Goal: Transaction & Acquisition: Book appointment/travel/reservation

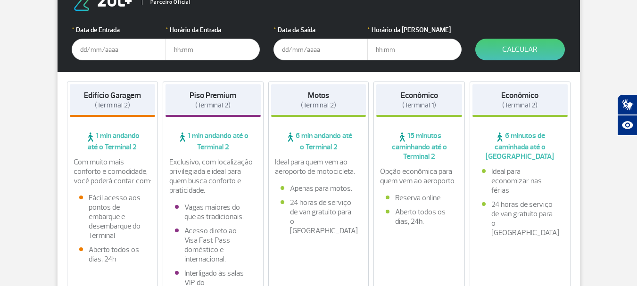
scroll to position [94, 0]
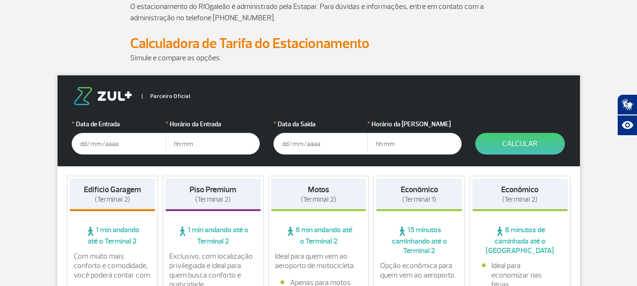
click at [131, 148] on input "text" at bounding box center [119, 144] width 94 height 22
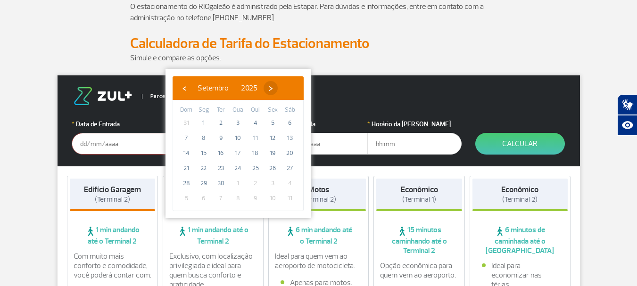
click at [278, 90] on span "›" at bounding box center [270, 88] width 14 height 14
click at [272, 90] on span "›" at bounding box center [265, 88] width 14 height 14
click at [279, 90] on span "›" at bounding box center [272, 88] width 14 height 14
click at [268, 90] on span "›" at bounding box center [261, 88] width 14 height 14
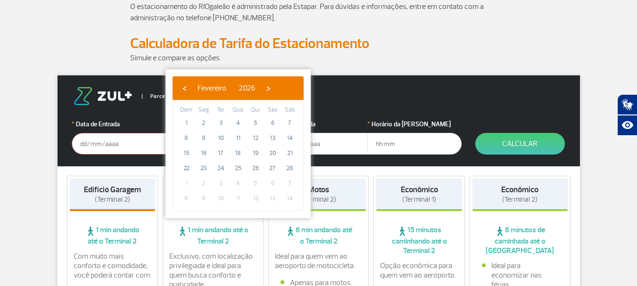
click at [275, 90] on span "›" at bounding box center [268, 88] width 14 height 14
click at [267, 90] on span "›" at bounding box center [260, 88] width 14 height 14
click at [261, 90] on span "›" at bounding box center [253, 88] width 14 height 14
click at [224, 185] on span "26" at bounding box center [220, 183] width 15 height 15
type input "[DATE]"
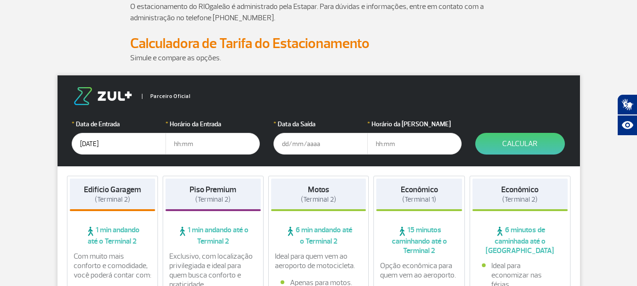
click at [243, 143] on input "text" at bounding box center [212, 144] width 94 height 22
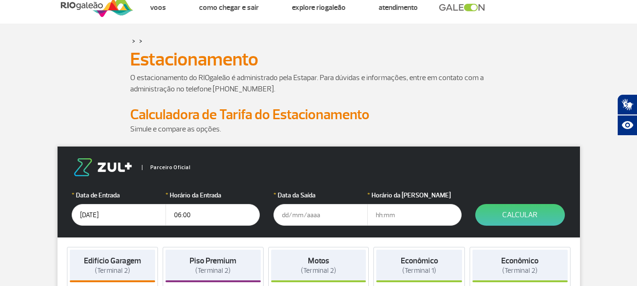
scroll to position [0, 0]
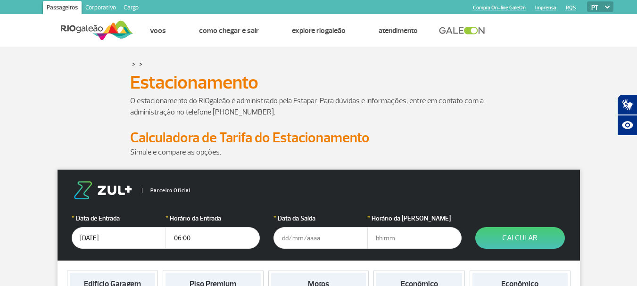
type input "06:00"
click at [304, 237] on input "text" at bounding box center [320, 238] width 94 height 22
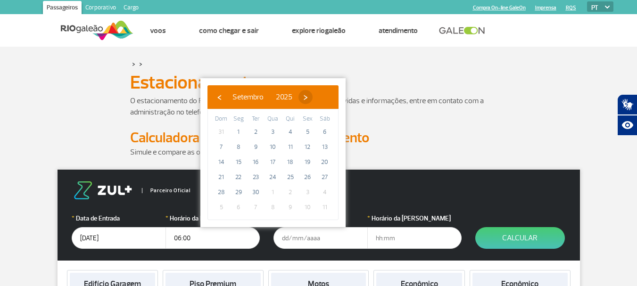
click at [312, 94] on span "›" at bounding box center [305, 97] width 14 height 14
click at [314, 94] on span "›" at bounding box center [307, 97] width 14 height 14
click at [303, 94] on span "›" at bounding box center [296, 97] width 14 height 14
click at [310, 94] on span "›" at bounding box center [303, 97] width 14 height 14
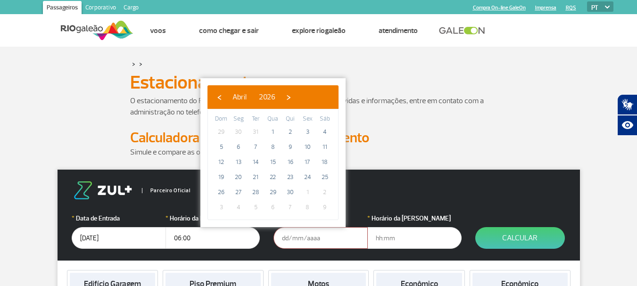
click at [295, 94] on span "›" at bounding box center [288, 97] width 14 height 14
click at [321, 188] on span "30" at bounding box center [324, 192] width 15 height 15
type input "[DATE]"
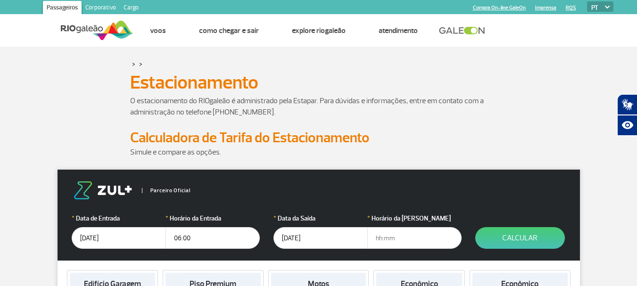
click at [388, 235] on input "text" at bounding box center [414, 238] width 94 height 22
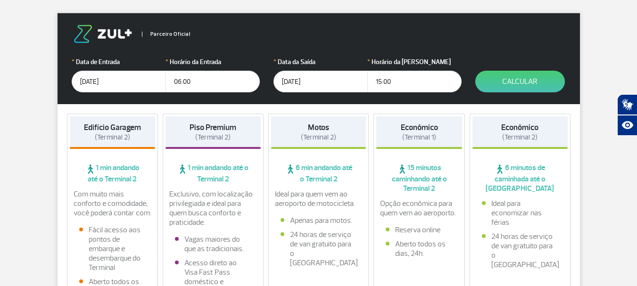
scroll to position [94, 0]
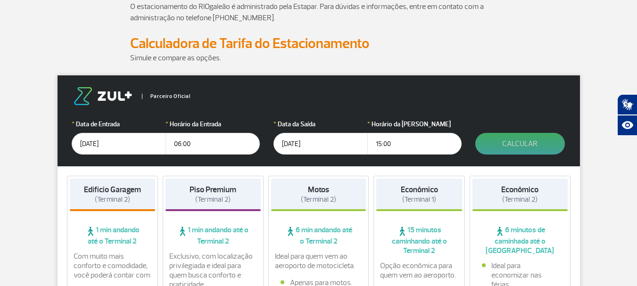
type input "15:00"
click at [554, 139] on button "Calcular" at bounding box center [520, 144] width 90 height 22
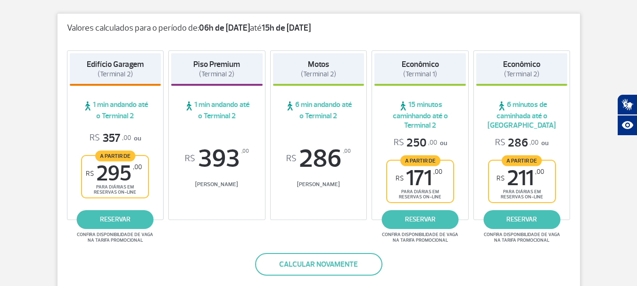
scroll to position [188, 0]
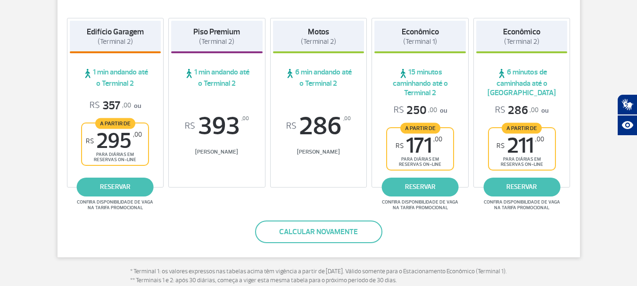
click at [264, 191] on div "Edifício Garagem (Terminal 2) 1 min andando até o Terminal 2 R$ 357 ,00 ou A pa…" at bounding box center [318, 104] width 522 height 193
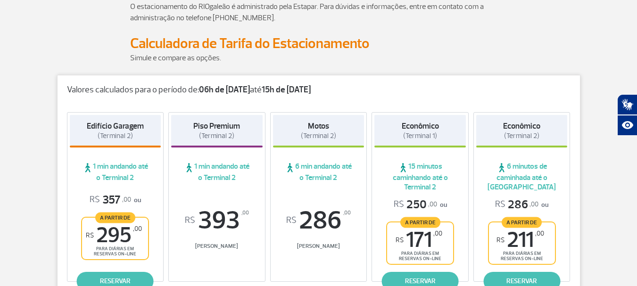
scroll to position [0, 0]
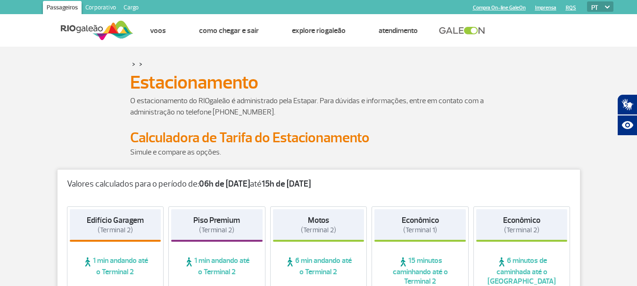
click at [279, 185] on strong "15h de [DATE]" at bounding box center [286, 184] width 49 height 11
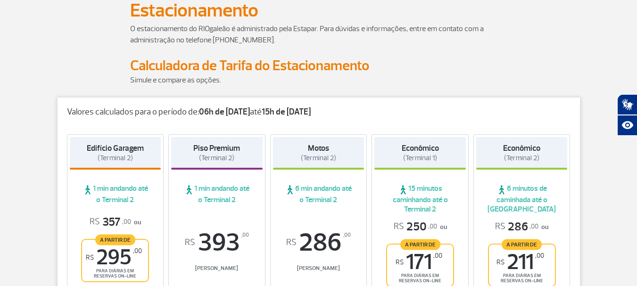
scroll to position [94, 0]
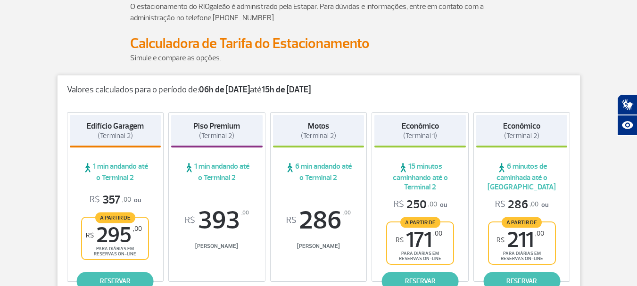
click at [230, 90] on strong "06h de [DATE]" at bounding box center [224, 89] width 51 height 11
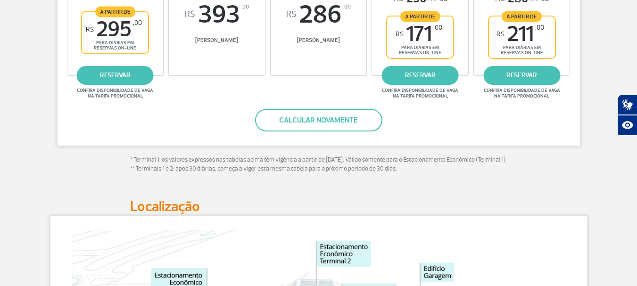
scroll to position [377, 0]
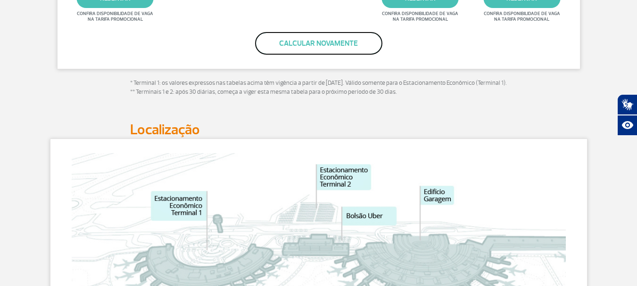
click at [332, 45] on button "Calcular novamente" at bounding box center [318, 43] width 127 height 23
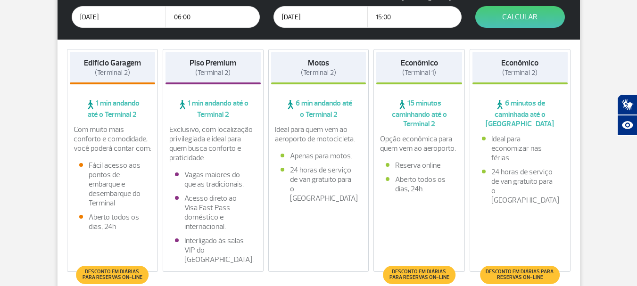
scroll to position [117, 0]
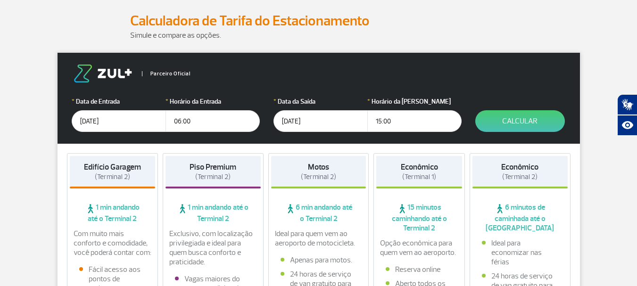
drag, startPoint x: 97, startPoint y: 125, endPoint x: 92, endPoint y: 125, distance: 4.7
click at [96, 125] on input "[DATE]" at bounding box center [119, 121] width 94 height 22
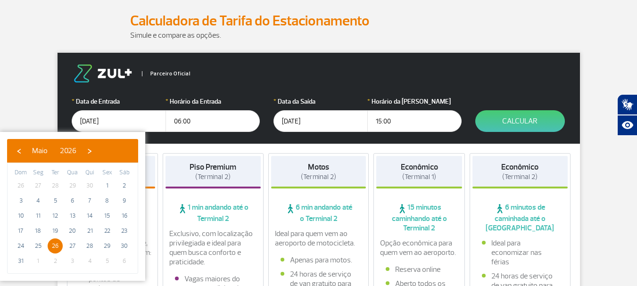
click at [83, 123] on input "[DATE]" at bounding box center [119, 121] width 94 height 22
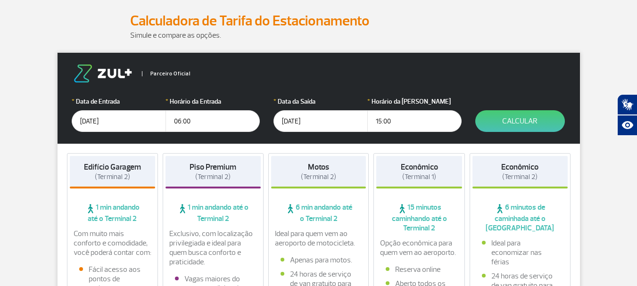
click at [83, 123] on input "[DATE]" at bounding box center [119, 121] width 94 height 22
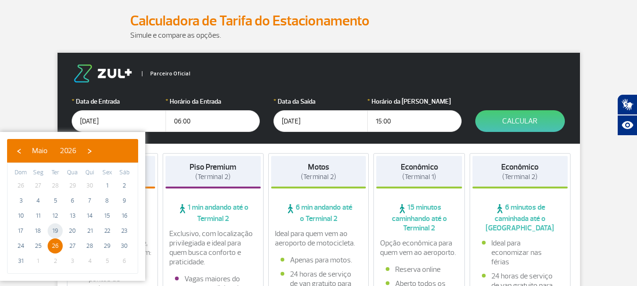
click at [54, 233] on span "19" at bounding box center [55, 230] width 15 height 15
type input "[DATE]"
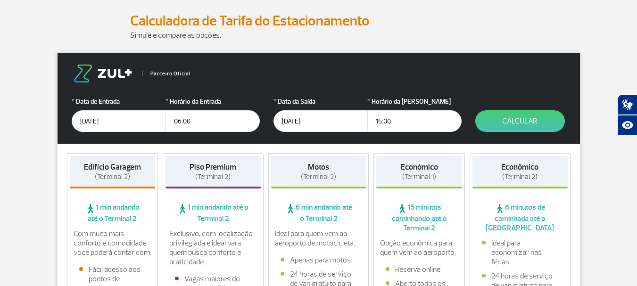
click at [294, 126] on input "[DATE]" at bounding box center [320, 121] width 94 height 22
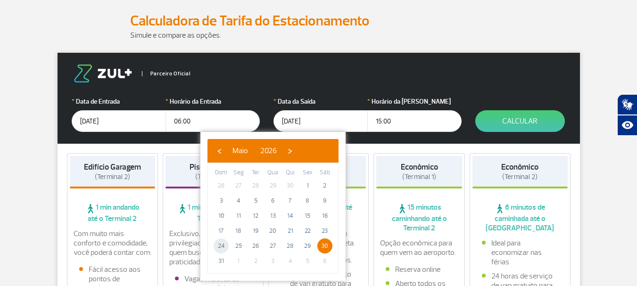
click at [217, 245] on span "24" at bounding box center [220, 245] width 15 height 15
type input "[DATE]"
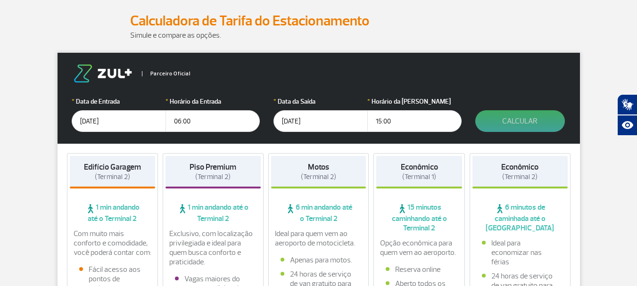
click at [501, 123] on button "Calcular" at bounding box center [520, 121] width 90 height 22
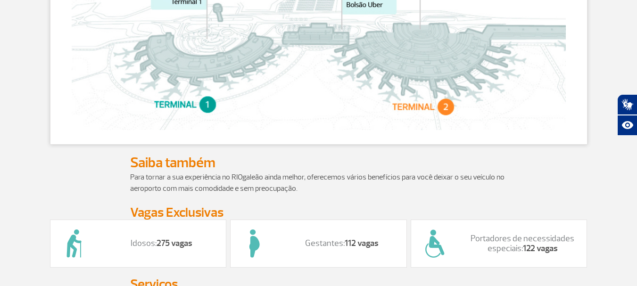
scroll to position [777, 0]
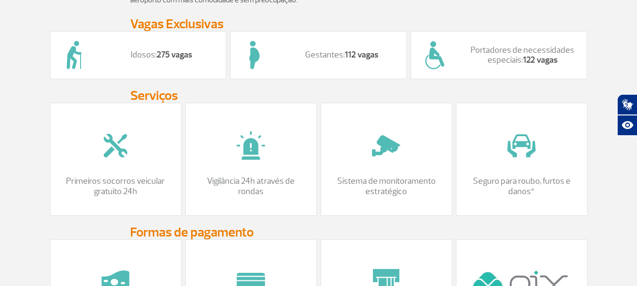
click at [289, 156] on div at bounding box center [251, 145] width 112 height 47
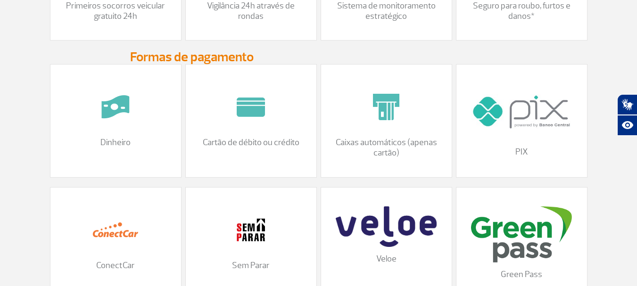
scroll to position [965, 0]
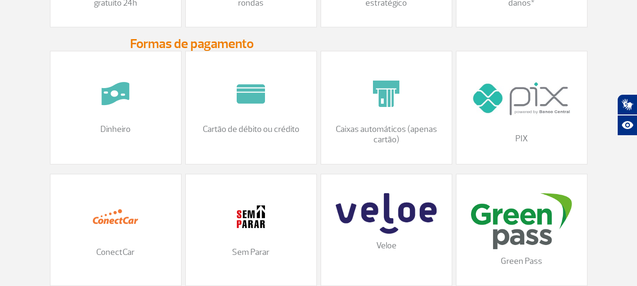
click at [224, 146] on div "Cartão de débito ou crédito" at bounding box center [250, 107] width 131 height 113
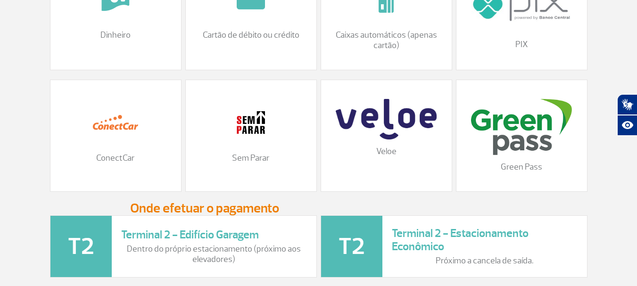
scroll to position [1154, 0]
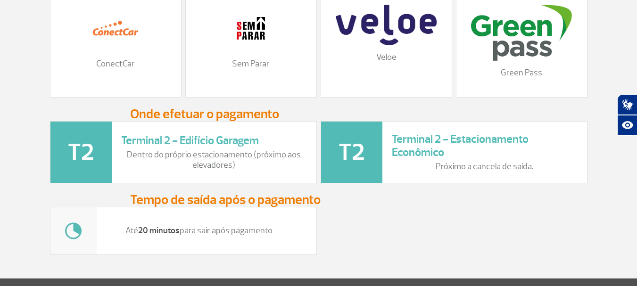
click at [178, 146] on h3 "Terminal 2 - Edifício Garagem" at bounding box center [214, 141] width 186 height 14
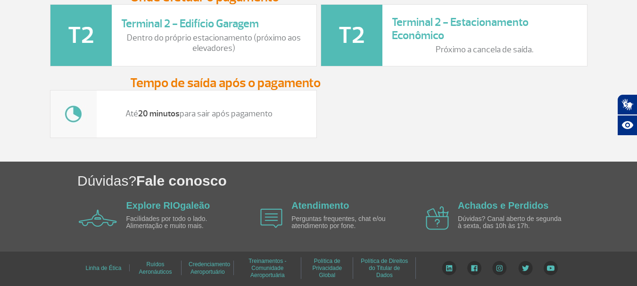
scroll to position [1279, 0]
drag, startPoint x: 197, startPoint y: 112, endPoint x: 213, endPoint y: 113, distance: 16.0
click at [213, 113] on p "Até 20 minutos para sair após pagamento" at bounding box center [199, 114] width 186 height 10
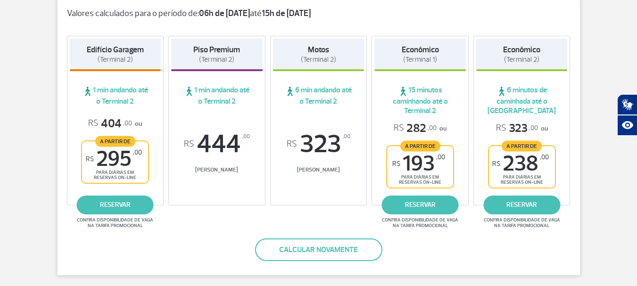
scroll to position [148, 0]
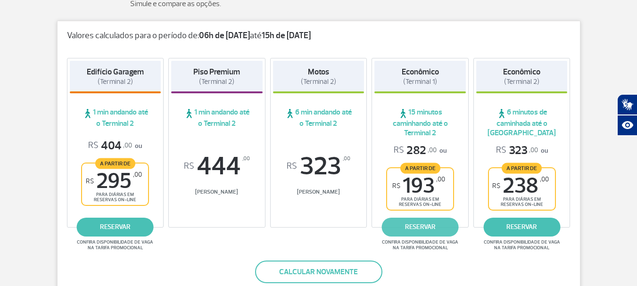
click at [411, 226] on link "reservar" at bounding box center [420, 227] width 77 height 19
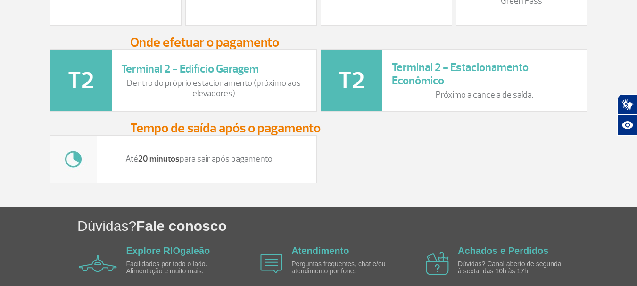
scroll to position [1279, 0]
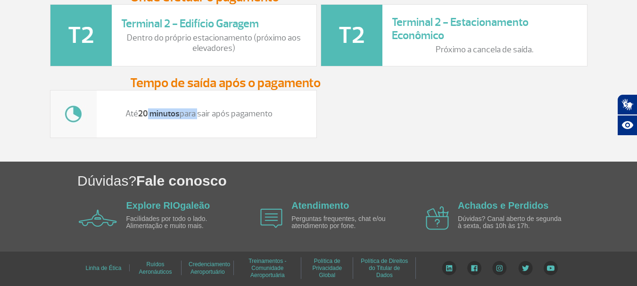
drag, startPoint x: 147, startPoint y: 110, endPoint x: 213, endPoint y: 110, distance: 66.4
click at [213, 110] on p "Até 20 minutos para sair após pagamento" at bounding box center [199, 114] width 186 height 10
click at [236, 112] on p "Até 20 minutos para sair após pagamento" at bounding box center [199, 114] width 186 height 10
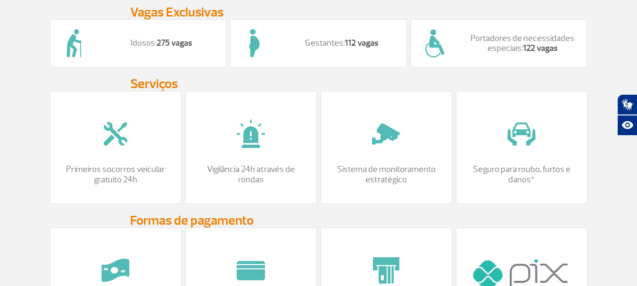
scroll to position [808, 0]
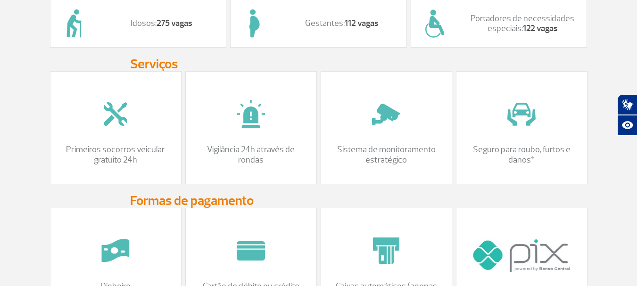
click at [398, 165] on p "Sistema de monitoramento estratégico" at bounding box center [386, 155] width 112 height 20
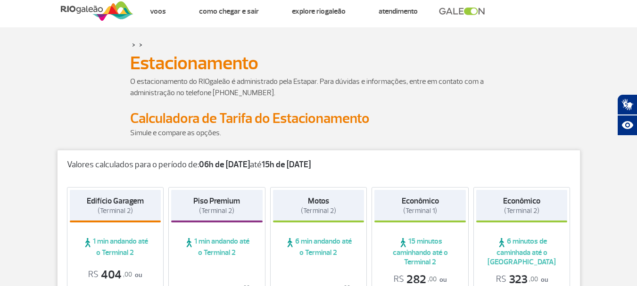
scroll to position [0, 0]
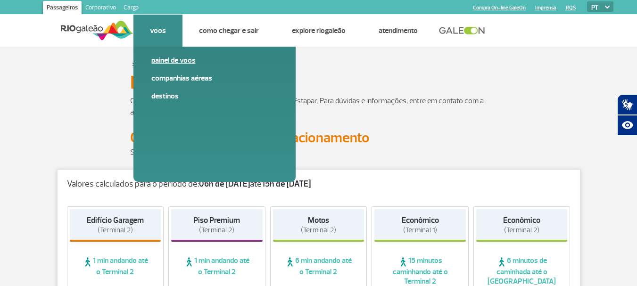
click at [165, 58] on link "Painel de voos" at bounding box center [214, 60] width 126 height 10
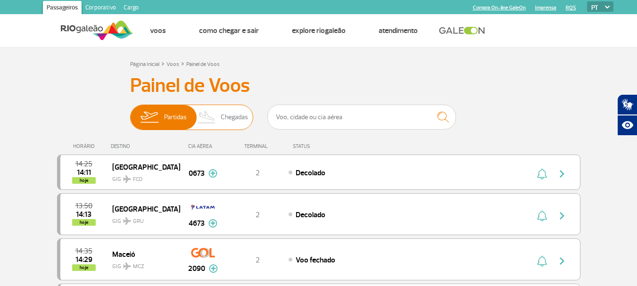
click at [231, 112] on span "Chegadas" at bounding box center [234, 117] width 27 height 25
click at [130, 113] on input "Partidas Chegadas" at bounding box center [130, 113] width 0 height 0
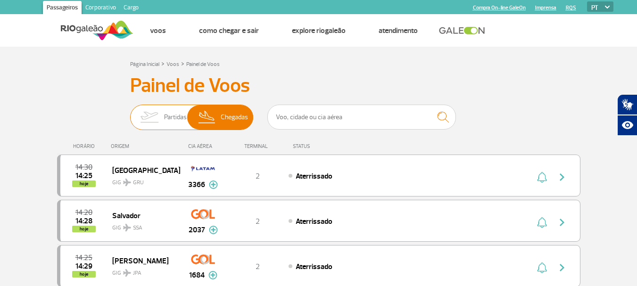
click at [170, 119] on span "Partidas" at bounding box center [175, 117] width 23 height 25
click at [130, 113] on input "Partidas Chegadas" at bounding box center [130, 113] width 0 height 0
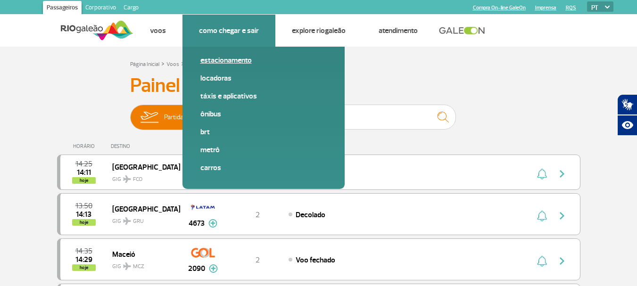
click at [221, 61] on link "Estacionamento" at bounding box center [263, 60] width 126 height 10
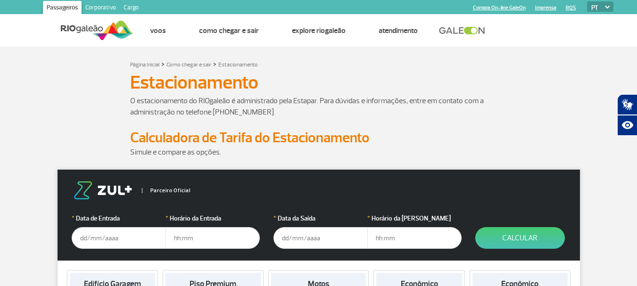
click at [421, 107] on p "O estacionamento do RIOgaleão é administrado pela Estapar. Para dúvidas e infor…" at bounding box center [318, 106] width 377 height 23
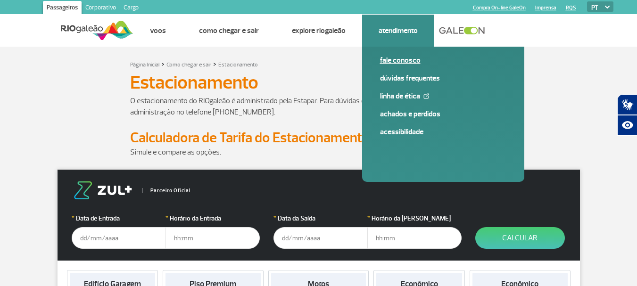
click at [401, 61] on link "Fale conosco" at bounding box center [443, 60] width 126 height 10
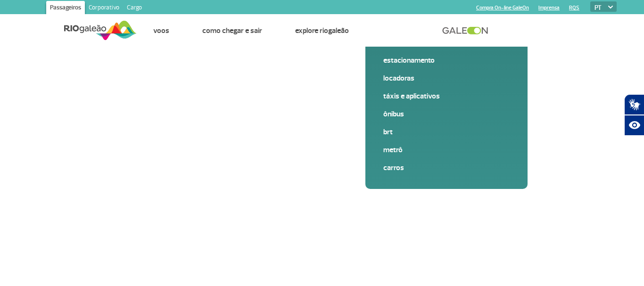
click at [464, 28] on link at bounding box center [467, 30] width 51 height 8
